Goal: Information Seeking & Learning: Learn about a topic

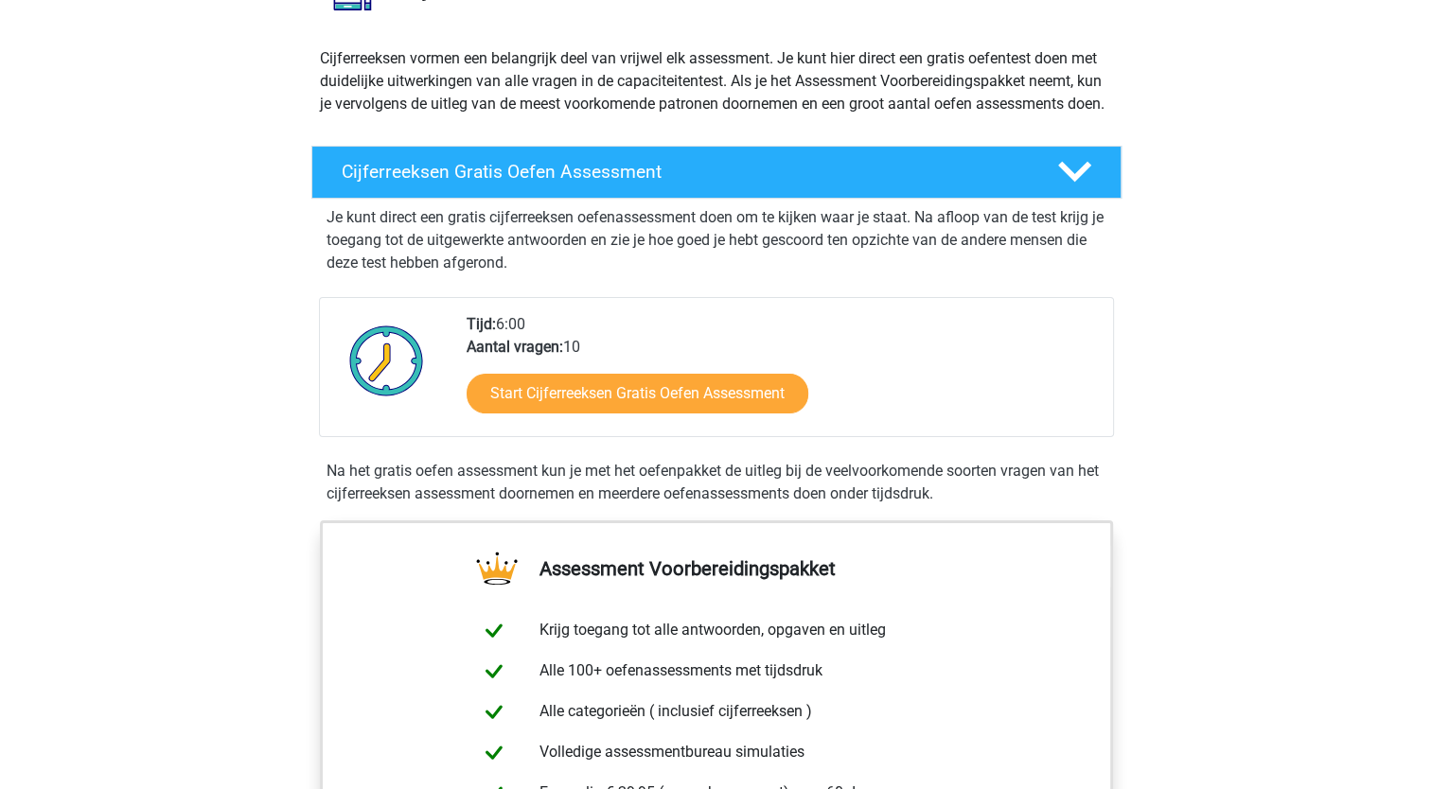
scroll to position [189, 0]
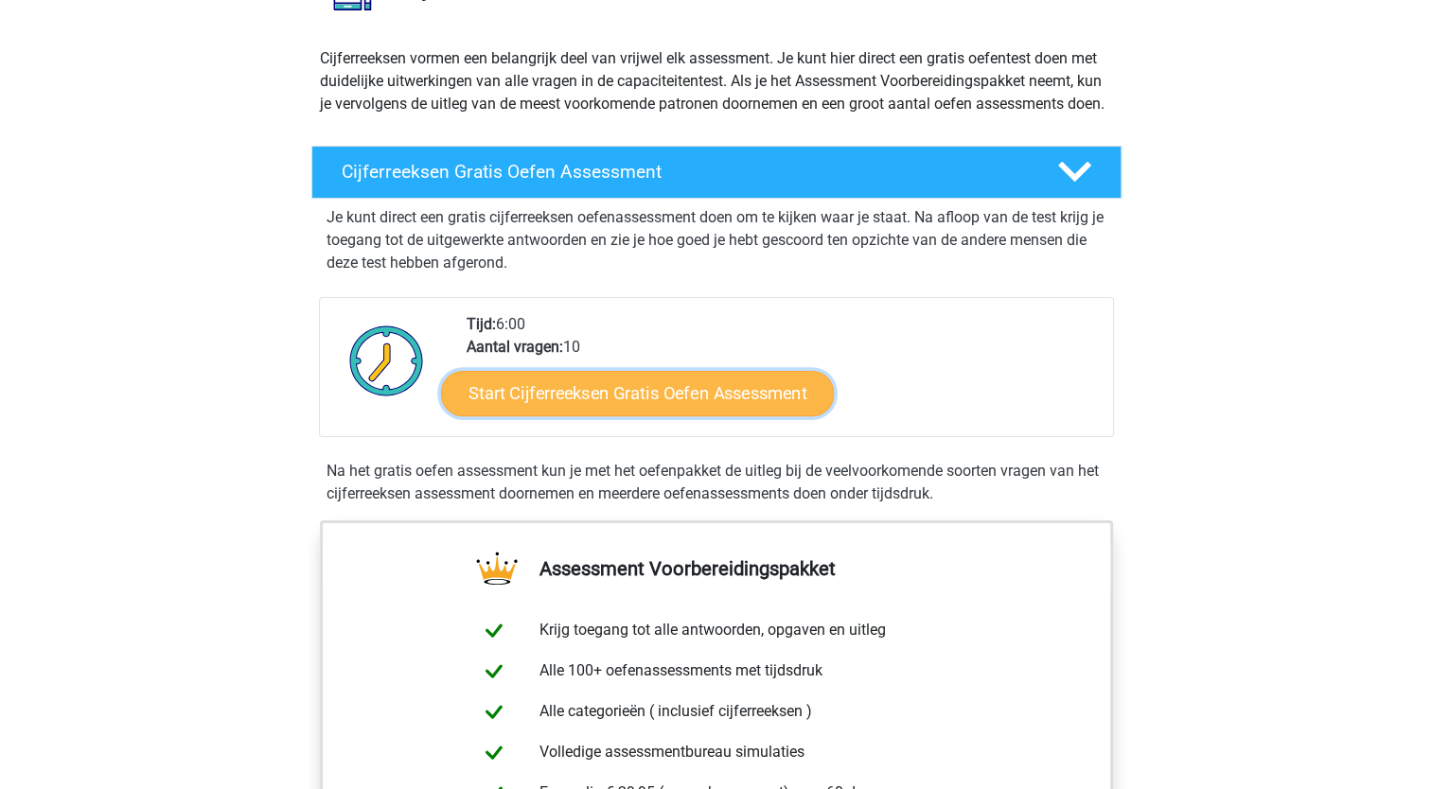
click at [631, 415] on link "Start Cijferreeksen Gratis Oefen Assessment" at bounding box center [637, 392] width 393 height 45
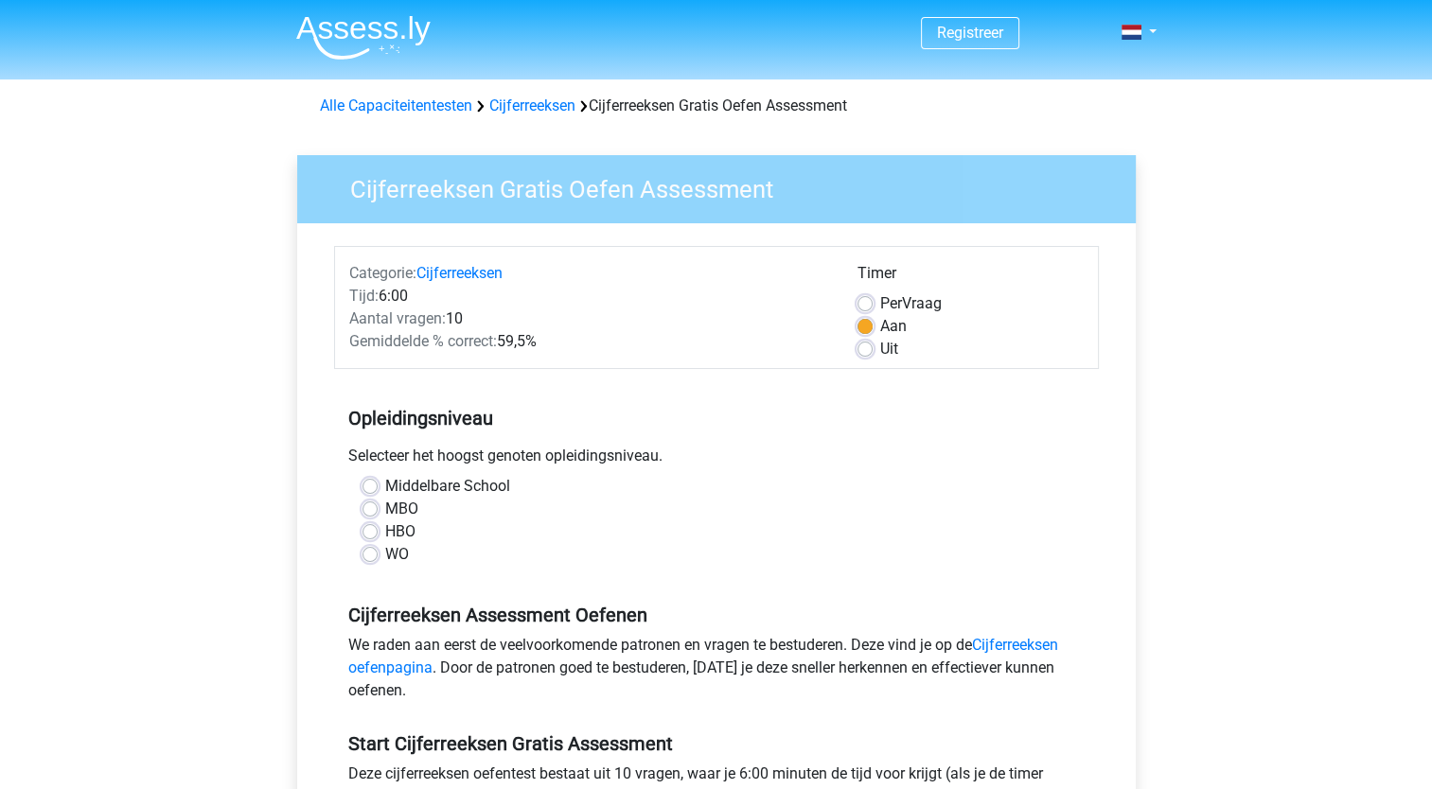
click at [385, 506] on label "MBO" at bounding box center [401, 509] width 33 height 23
click at [364, 506] on input "MBO" at bounding box center [369, 507] width 15 height 19
radio input "true"
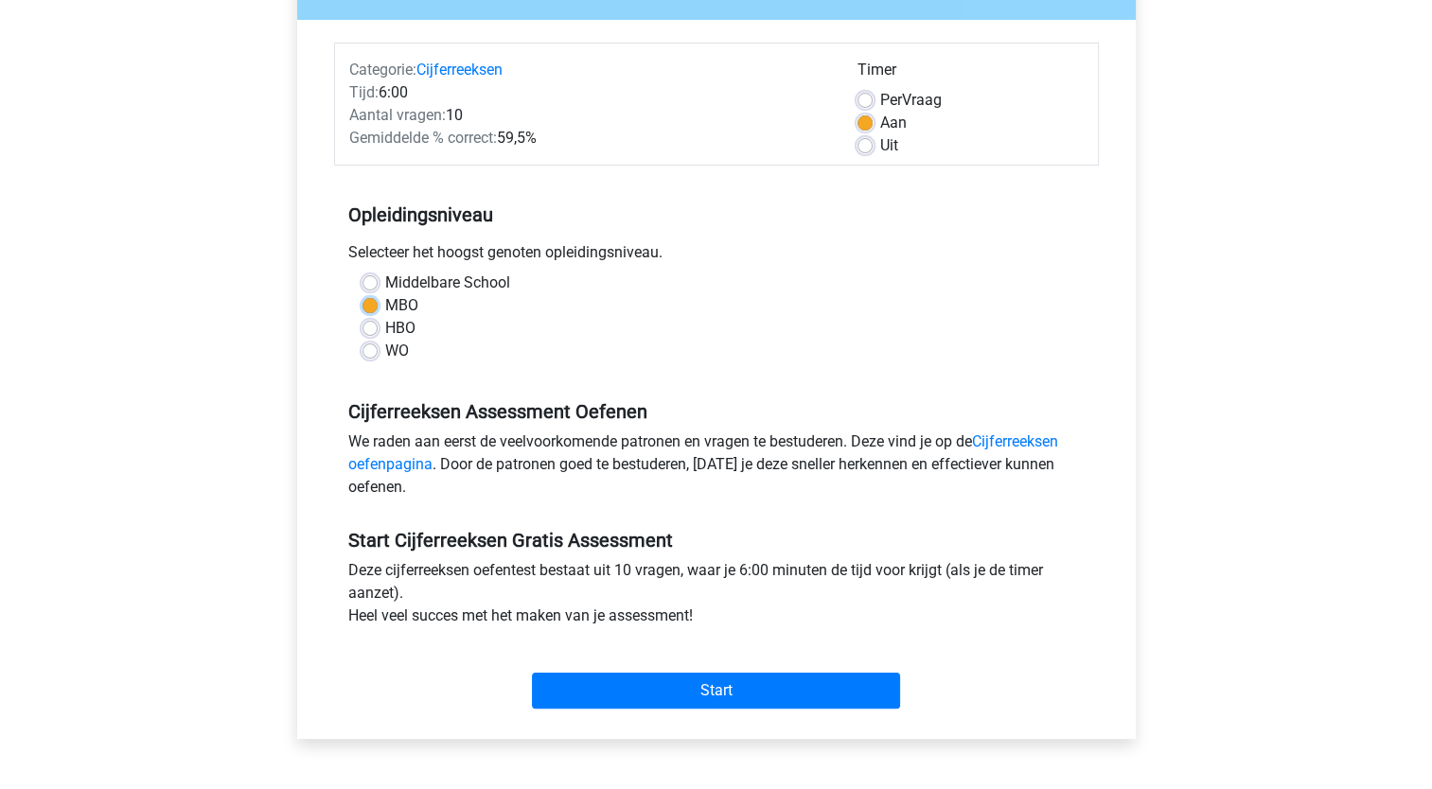
scroll to position [204, 0]
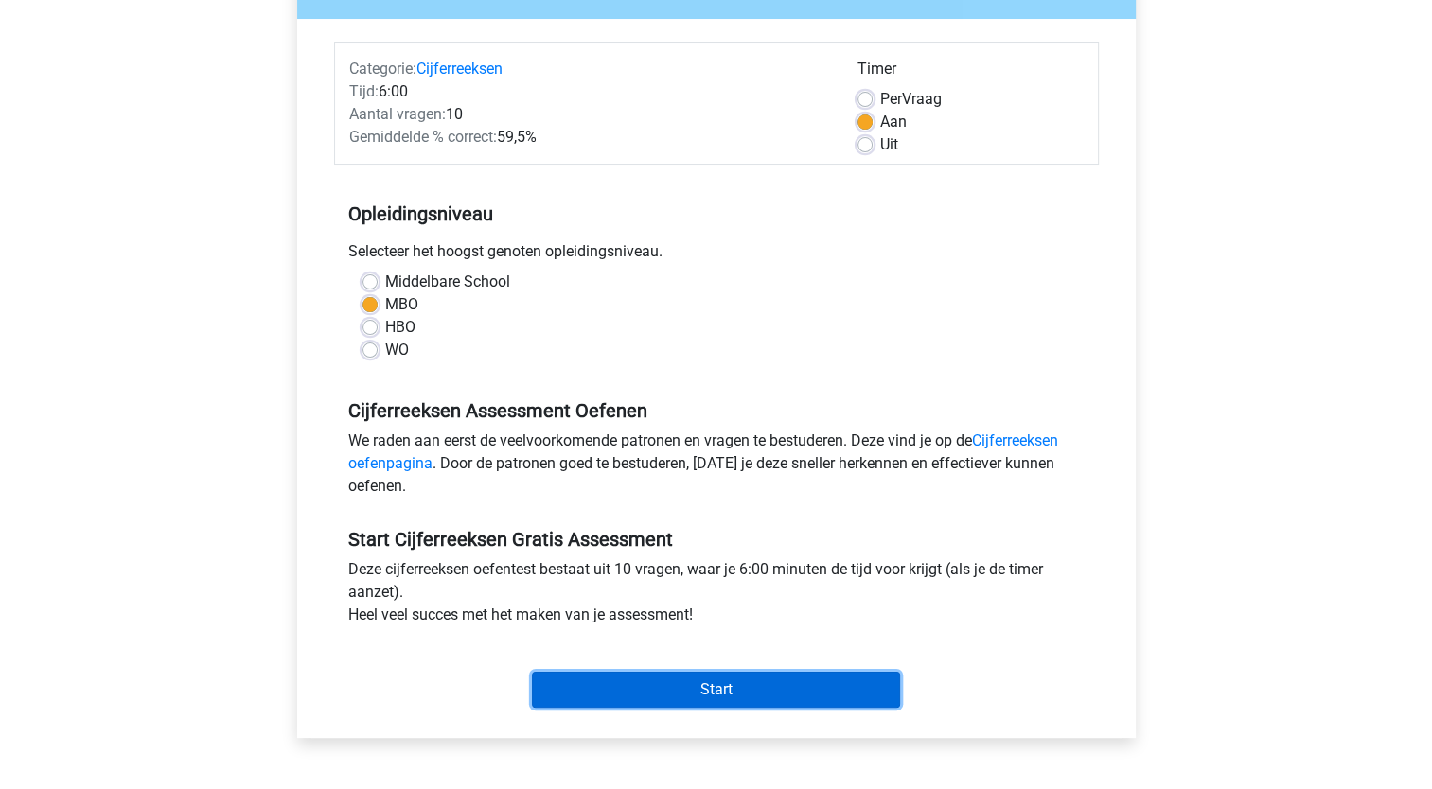
click at [690, 695] on input "Start" at bounding box center [716, 690] width 368 height 36
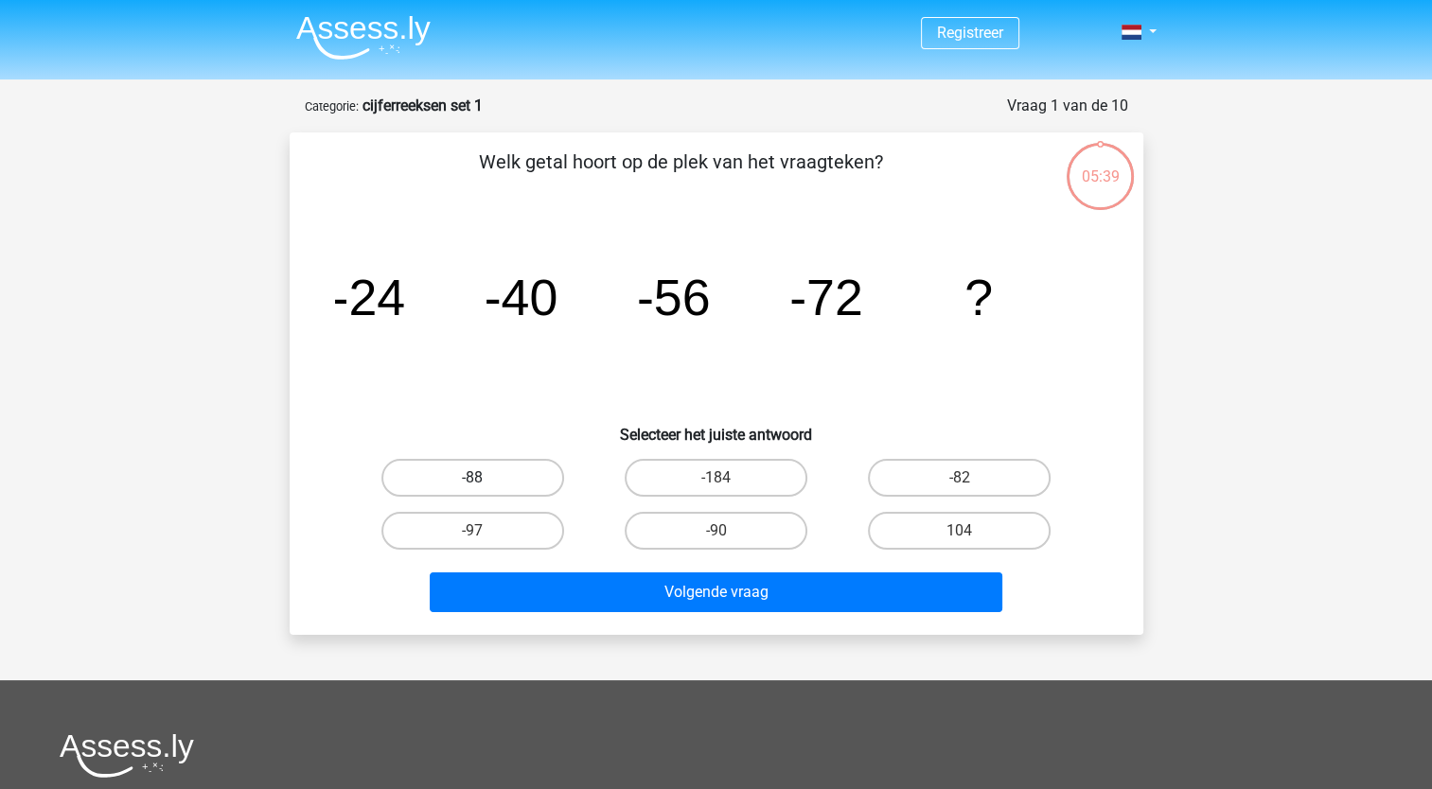
click at [510, 482] on label "-88" at bounding box center [472, 478] width 183 height 38
click at [484, 482] on input "-88" at bounding box center [478, 484] width 12 height 12
radio input "true"
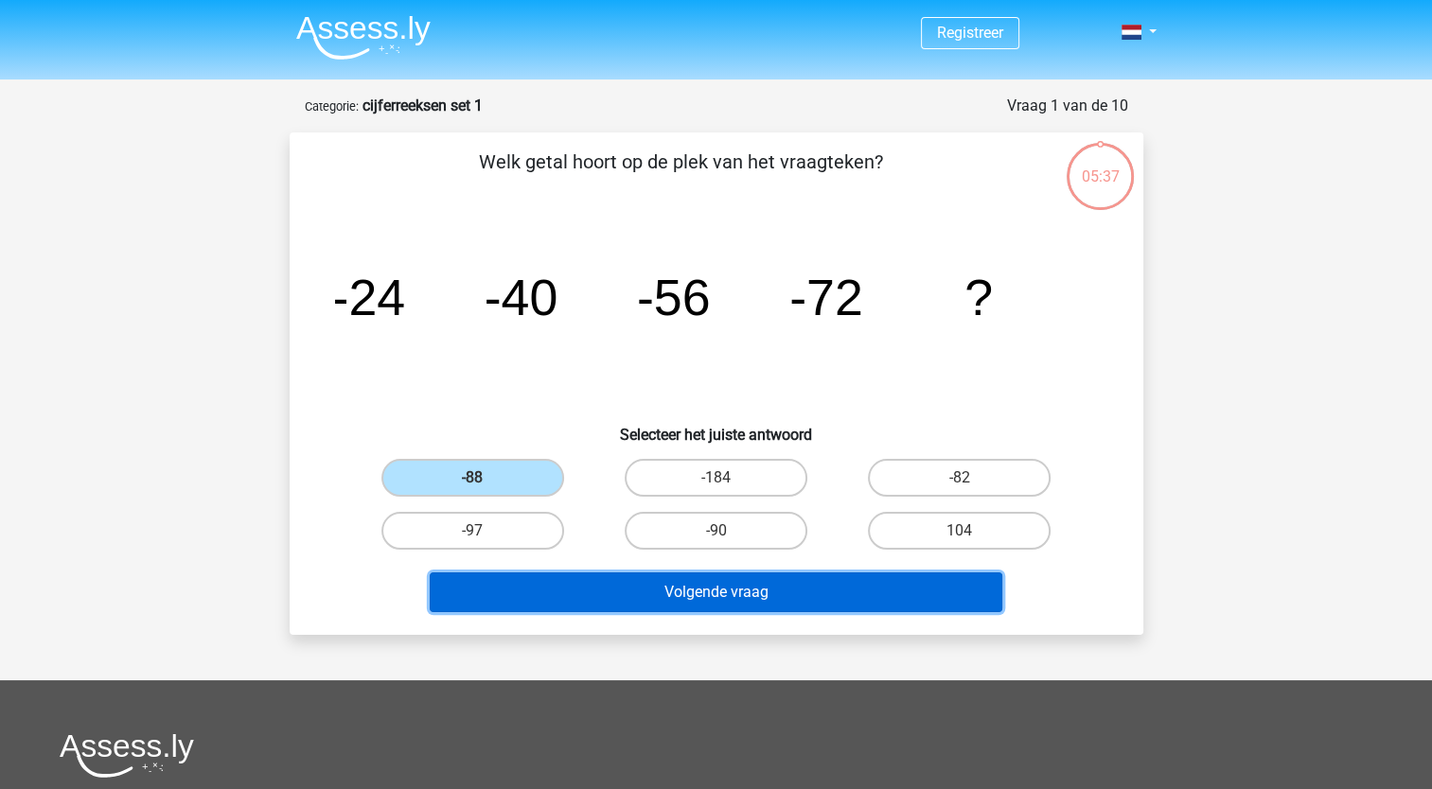
click at [677, 586] on button "Volgende vraag" at bounding box center [716, 592] width 572 height 40
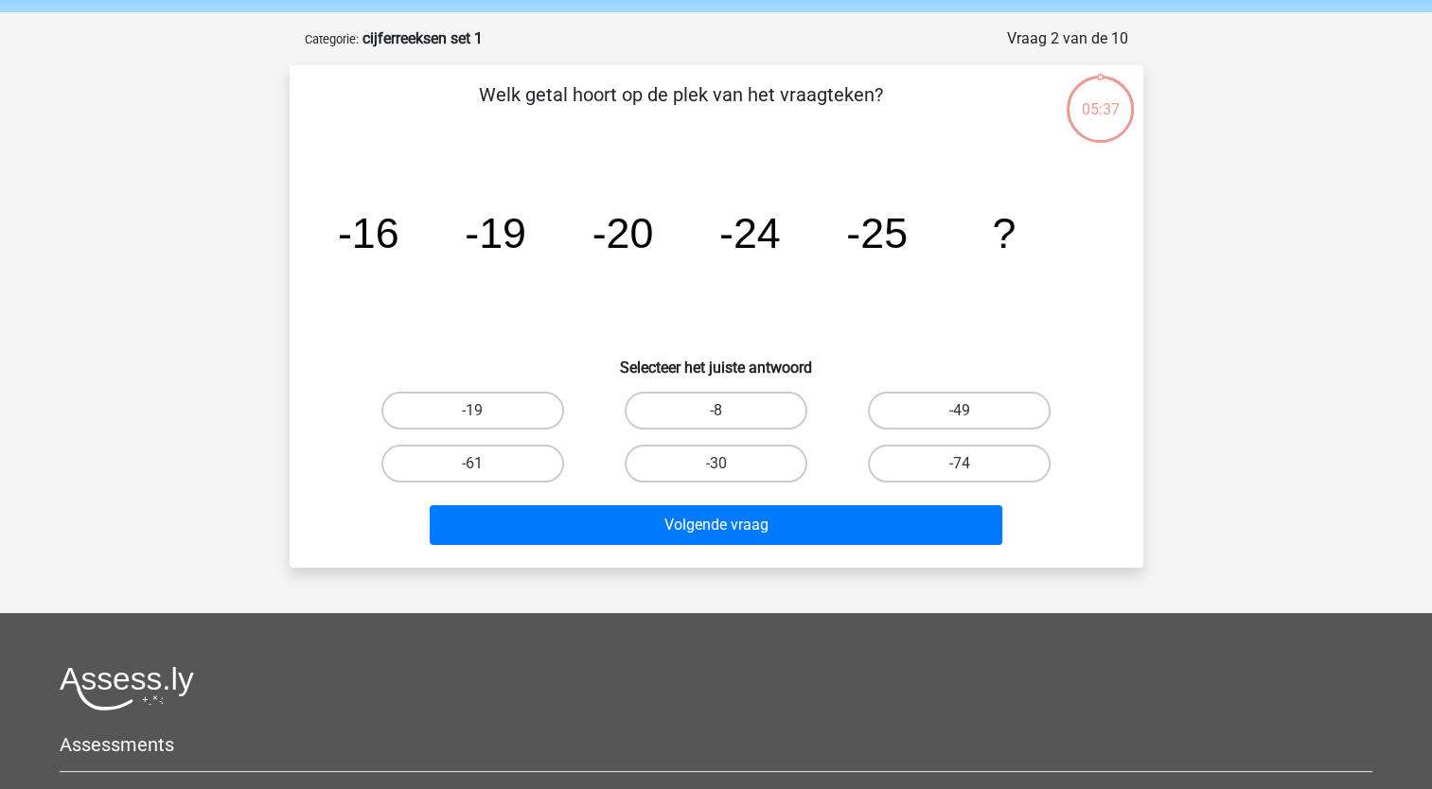
scroll to position [95, 0]
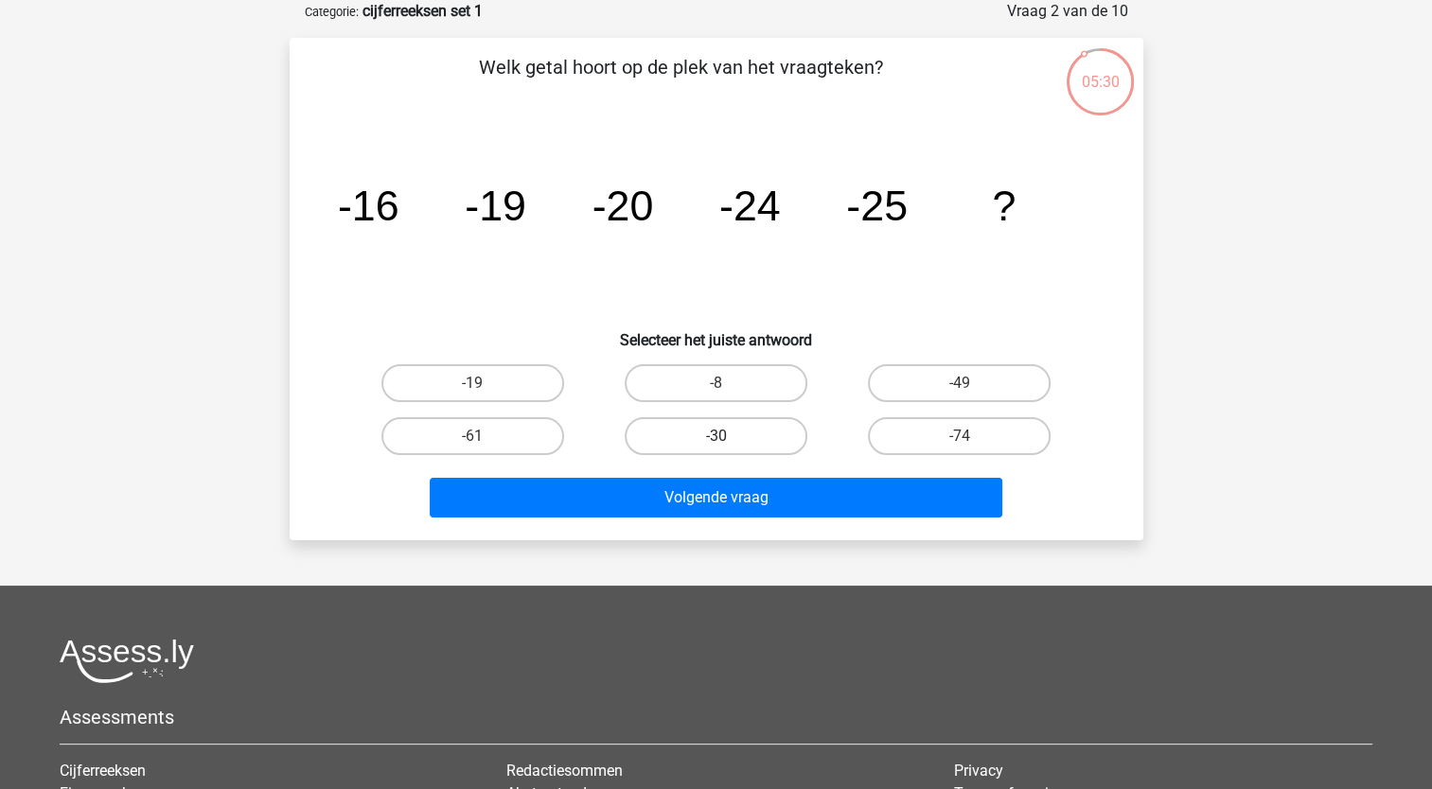
click at [640, 444] on label "-30" at bounding box center [716, 436] width 183 height 38
click at [715, 444] on input "-30" at bounding box center [721, 442] width 12 height 12
radio input "true"
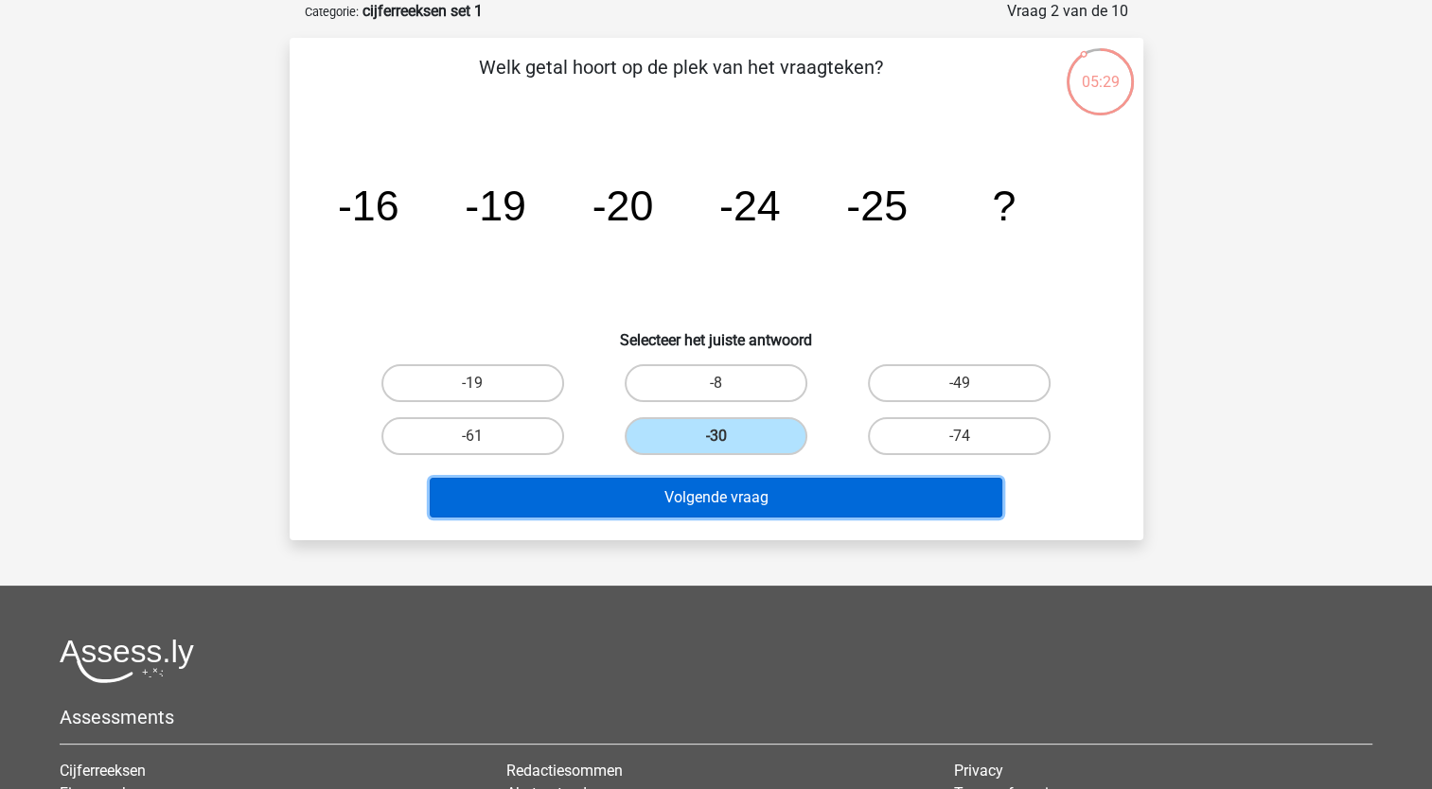
click at [688, 498] on button "Volgende vraag" at bounding box center [716, 498] width 572 height 40
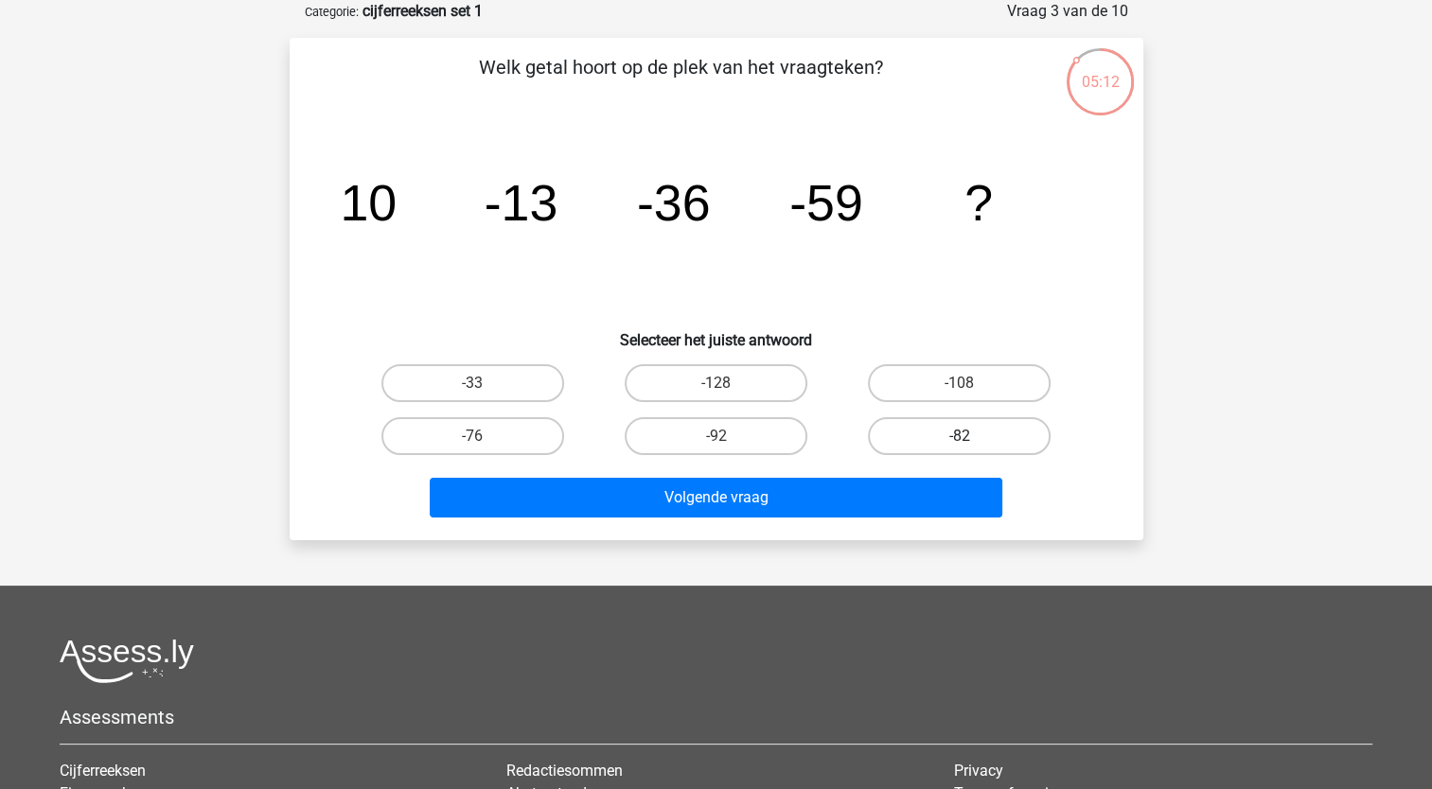
click at [953, 430] on label "-82" at bounding box center [959, 436] width 183 height 38
click at [959, 436] on input "-82" at bounding box center [965, 442] width 12 height 12
radio input "true"
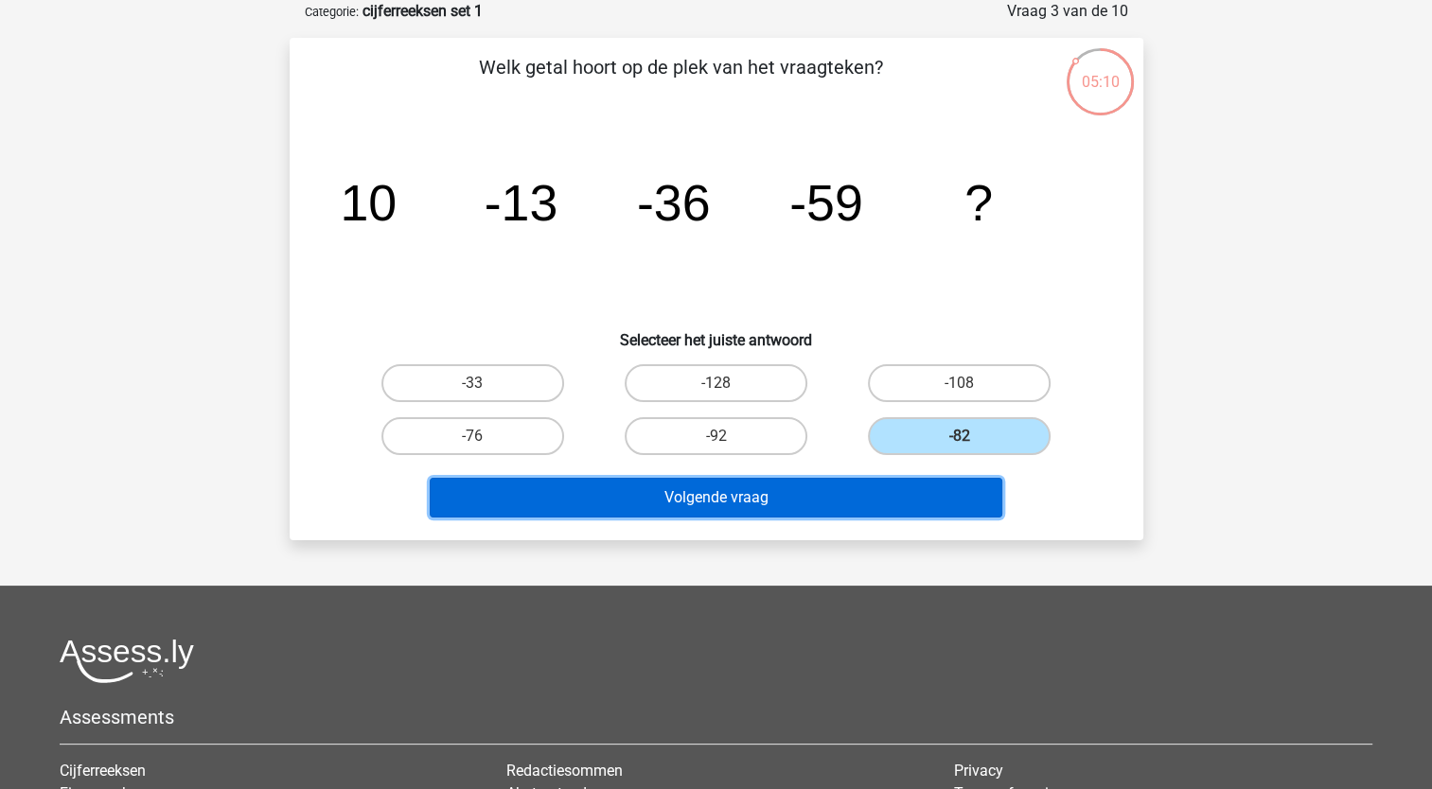
click at [807, 484] on button "Volgende vraag" at bounding box center [716, 498] width 572 height 40
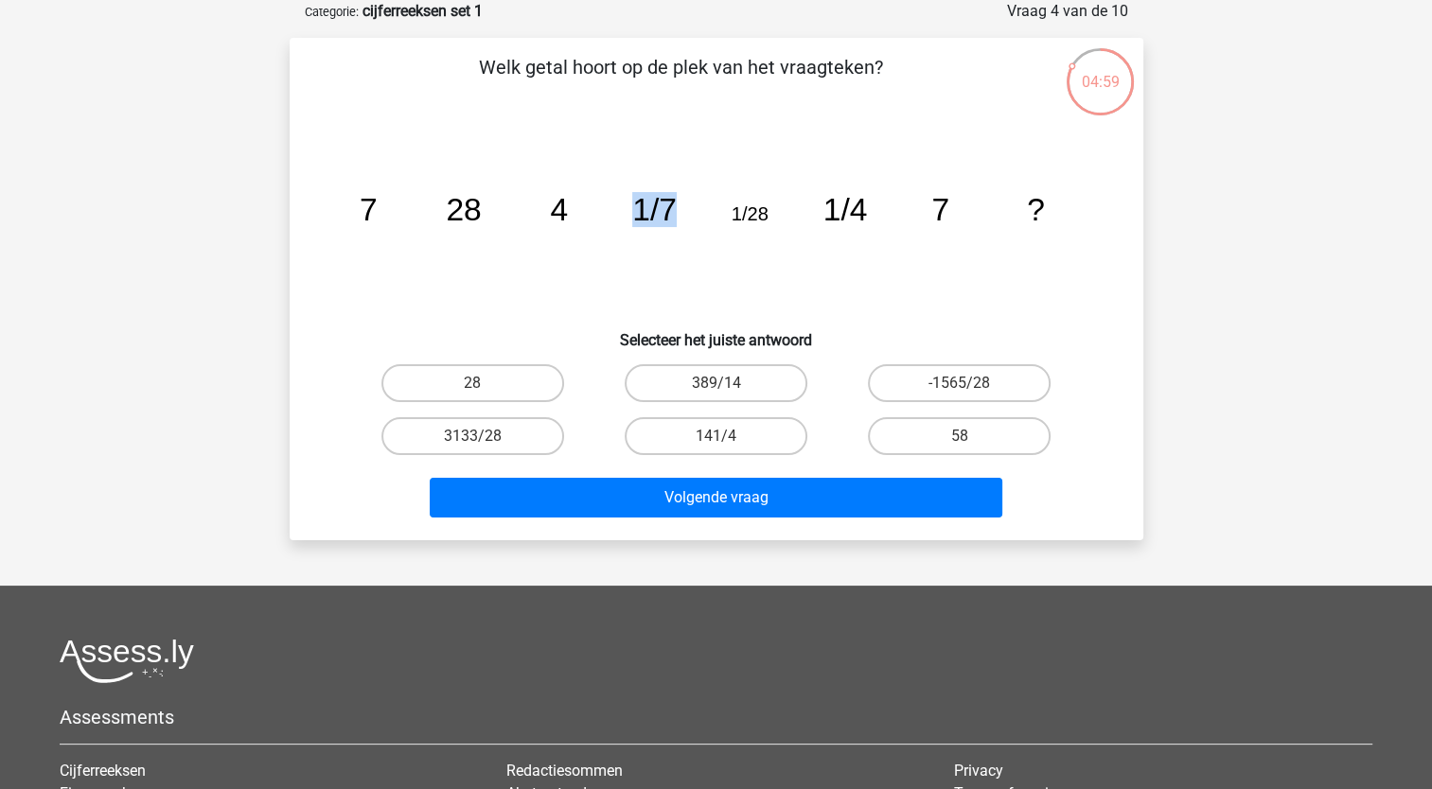
drag, startPoint x: 632, startPoint y: 217, endPoint x: 697, endPoint y: 242, distance: 70.1
click at [697, 242] on icon "image/svg+xml 7 28 4 1/7 1/28 1/4 7 ?" at bounding box center [716, 220] width 763 height 191
click at [602, 110] on div "Welk getal hoort op de plek van het vraagteken? image/svg+xml 7 28 4 1/7 1/28 1…" at bounding box center [716, 289] width 838 height 472
drag, startPoint x: 734, startPoint y: 216, endPoint x: 776, endPoint y: 211, distance: 41.9
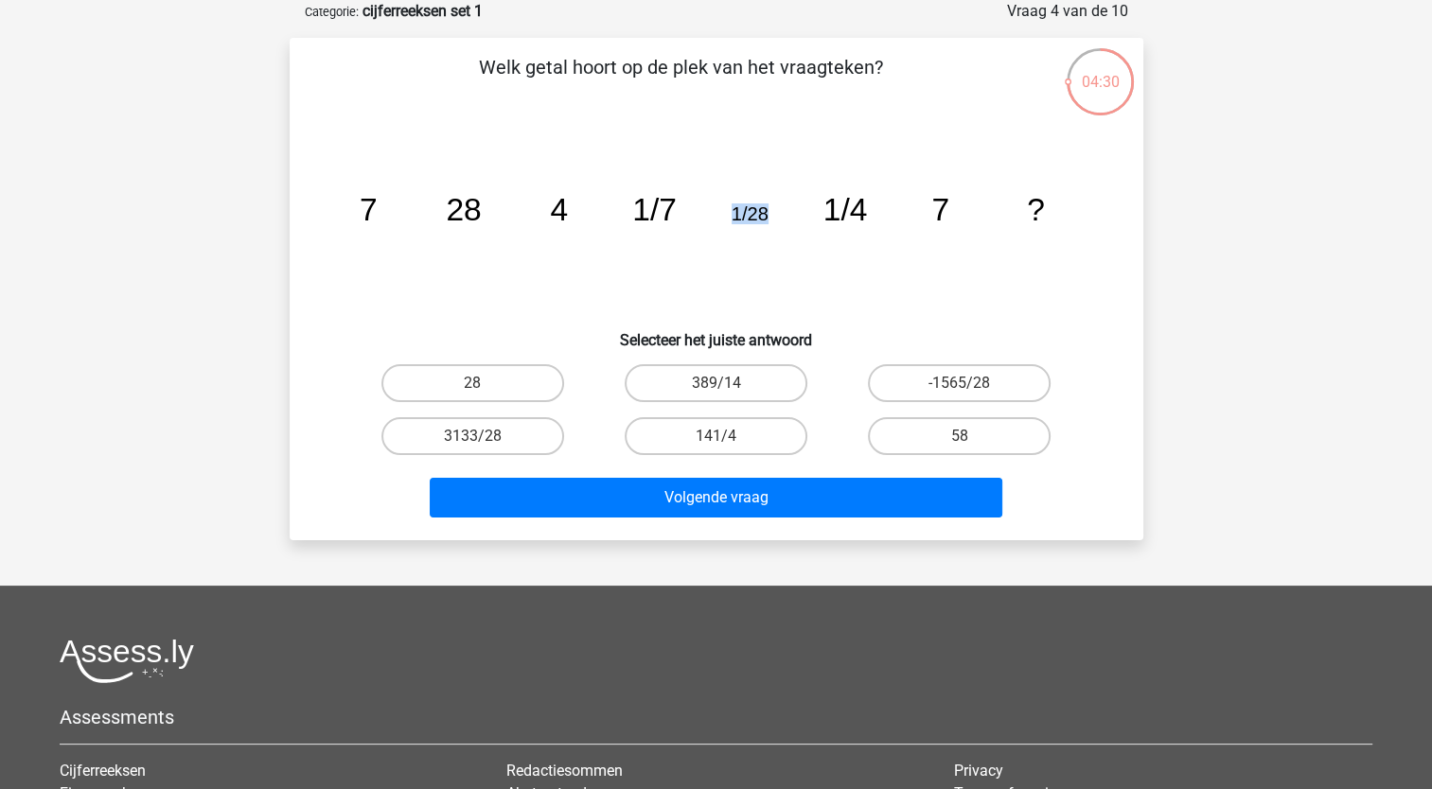
click at [776, 211] on icon "image/svg+xml 7 28 4 1/7 1/28 1/4 7 ?" at bounding box center [716, 220] width 763 height 191
drag, startPoint x: 776, startPoint y: 211, endPoint x: 856, endPoint y: 257, distance: 92.8
click at [856, 257] on icon "image/svg+xml 7 28 4 1/7 1/28 1/4 7 ?" at bounding box center [716, 220] width 763 height 191
click at [941, 422] on label "58" at bounding box center [959, 436] width 183 height 38
click at [959, 436] on input "58" at bounding box center [965, 442] width 12 height 12
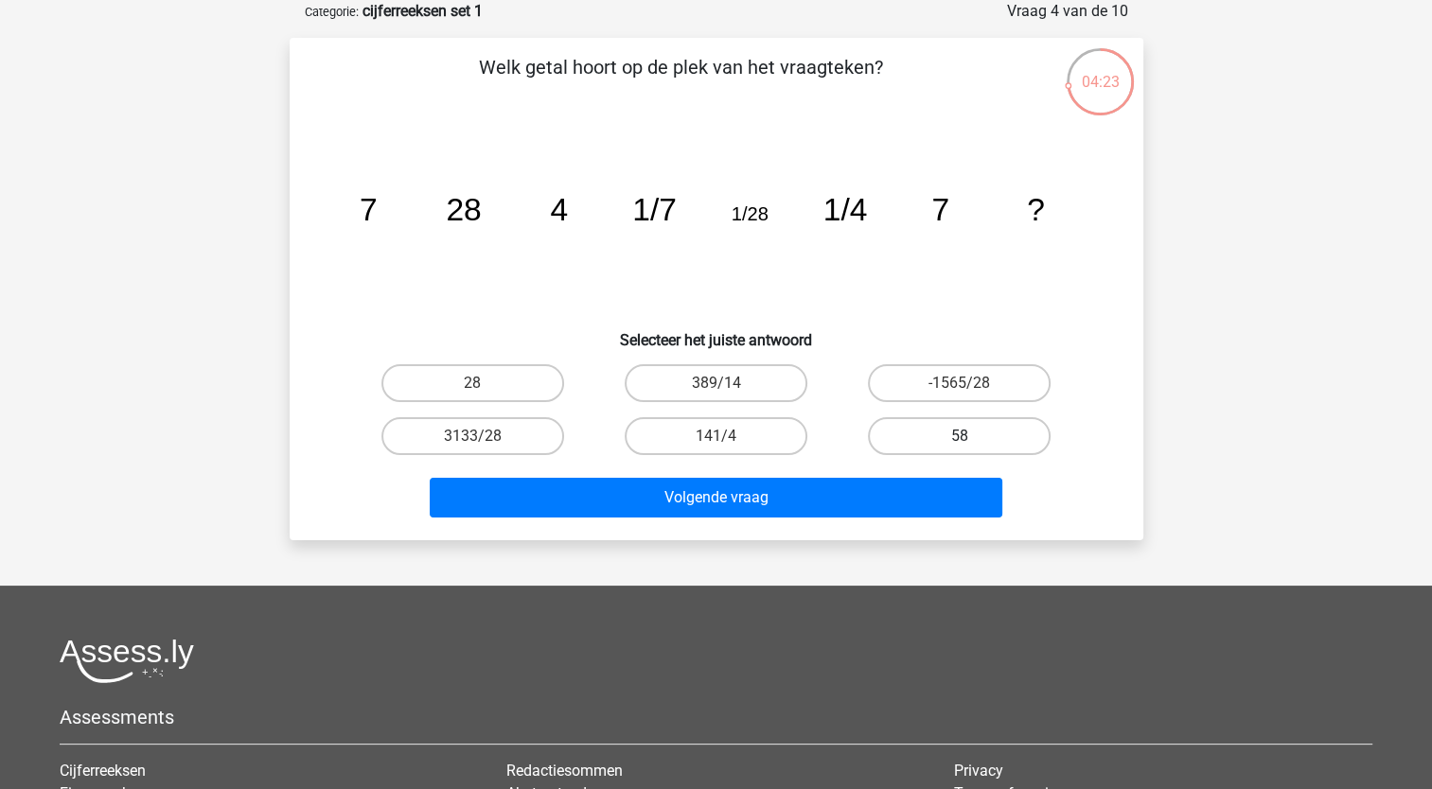
radio input "true"
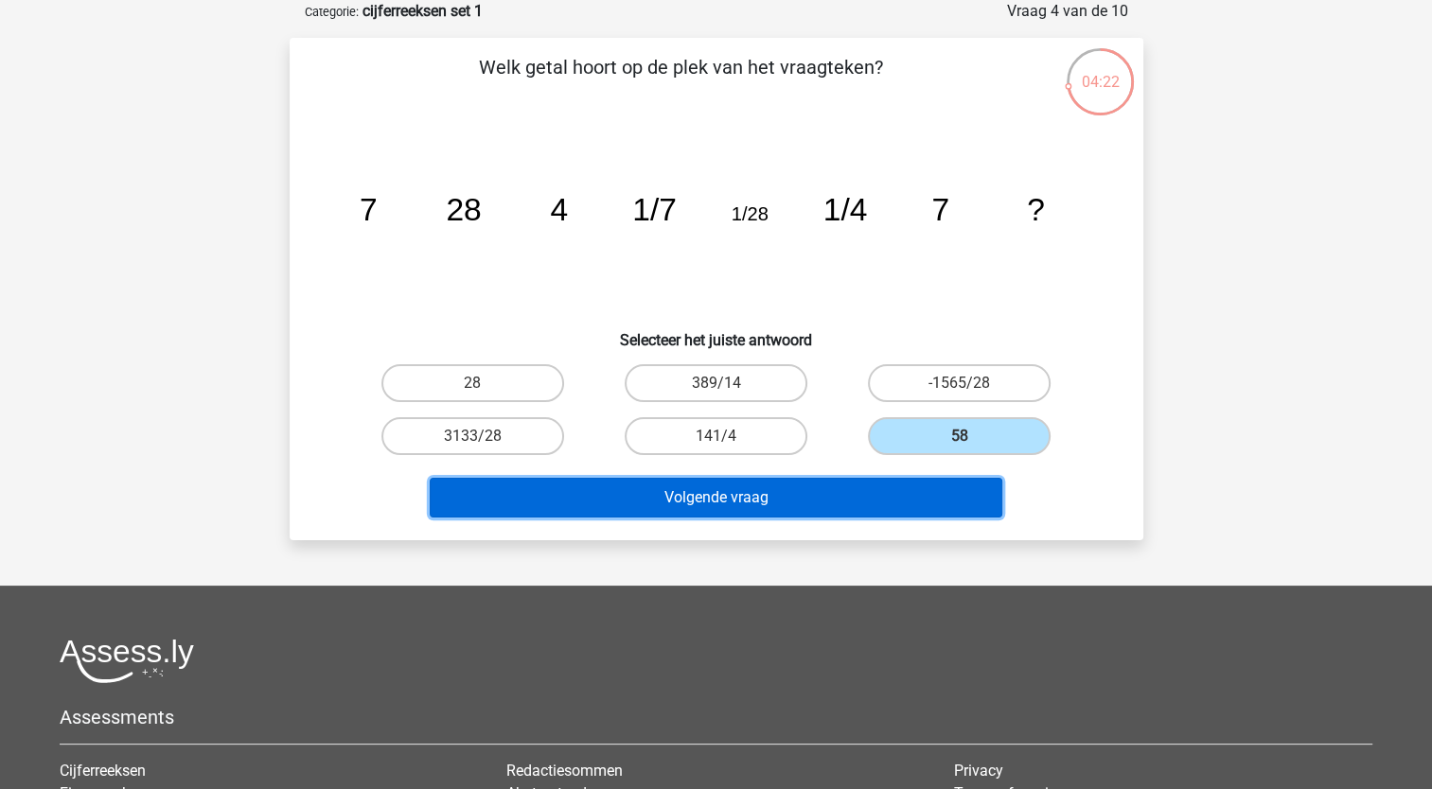
click at [783, 490] on button "Volgende vraag" at bounding box center [716, 498] width 572 height 40
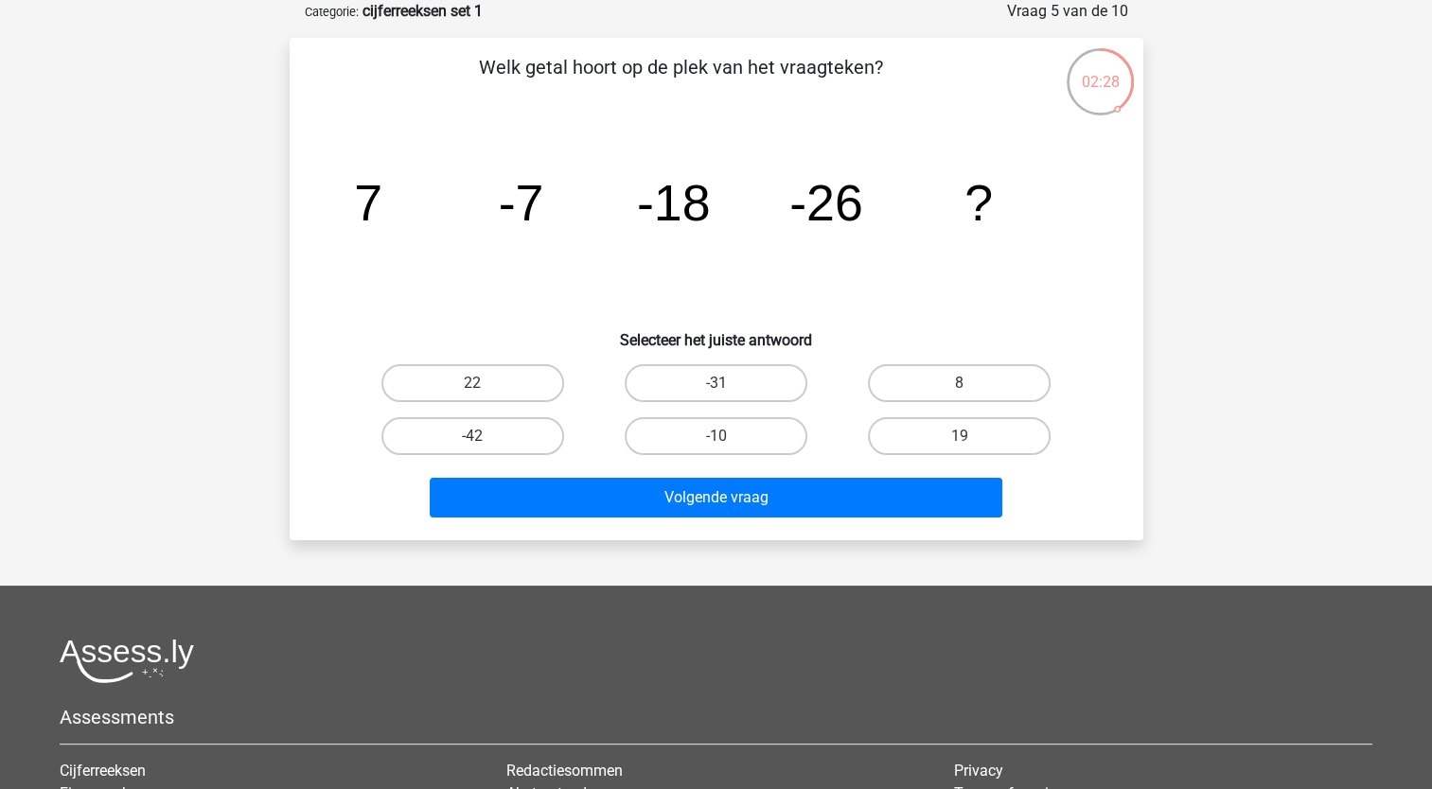
click at [481, 442] on input "-42" at bounding box center [478, 442] width 12 height 12
radio input "true"
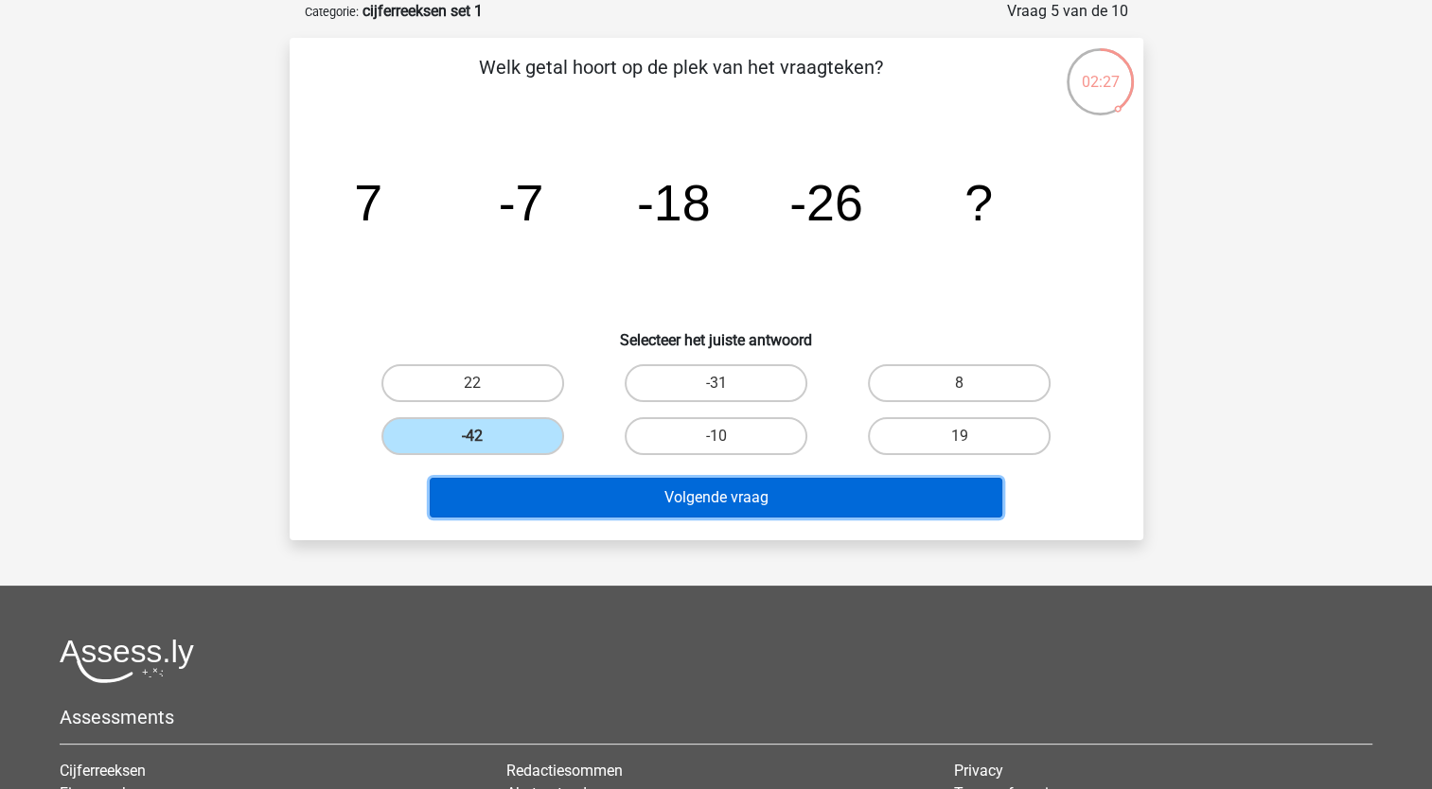
click at [638, 501] on button "Volgende vraag" at bounding box center [716, 498] width 572 height 40
